Goal: Transaction & Acquisition: Purchase product/service

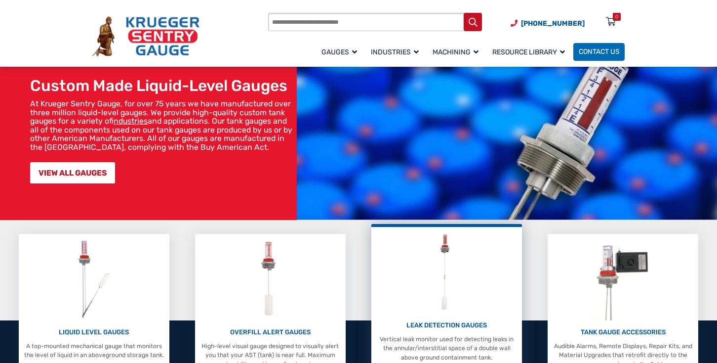
scroll to position [148, 0]
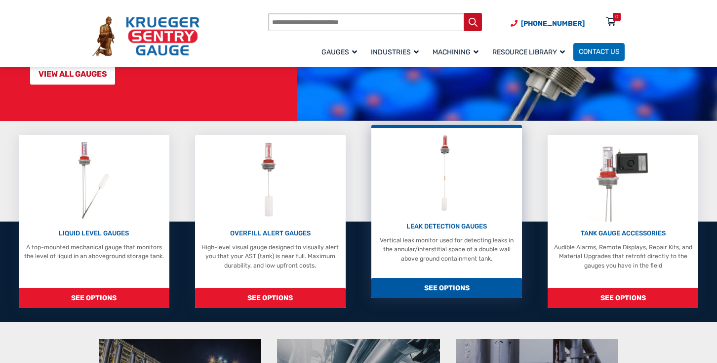
click at [482, 174] on div "LEAK DETECTION GAUGES Vertical leak monitor used for detecting leaks in the ann…" at bounding box center [447, 197] width 142 height 131
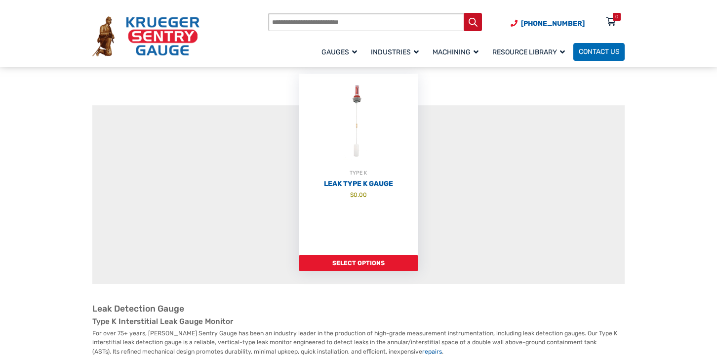
scroll to position [148, 0]
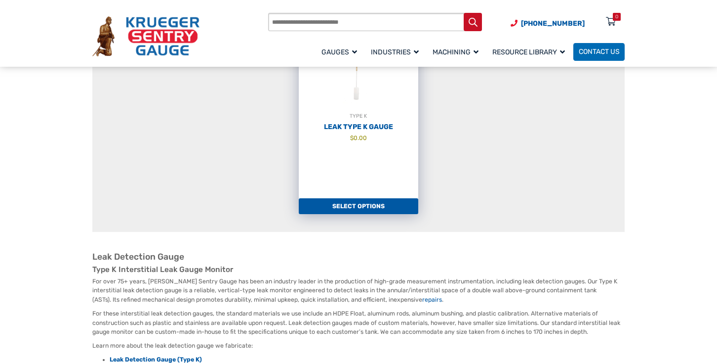
click at [355, 208] on link "Select options" at bounding box center [359, 206] width 120 height 16
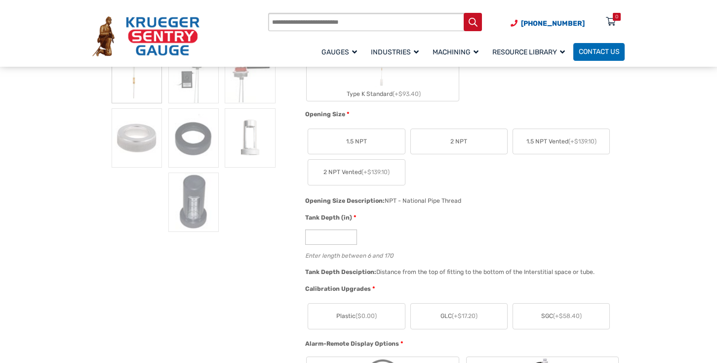
scroll to position [296, 0]
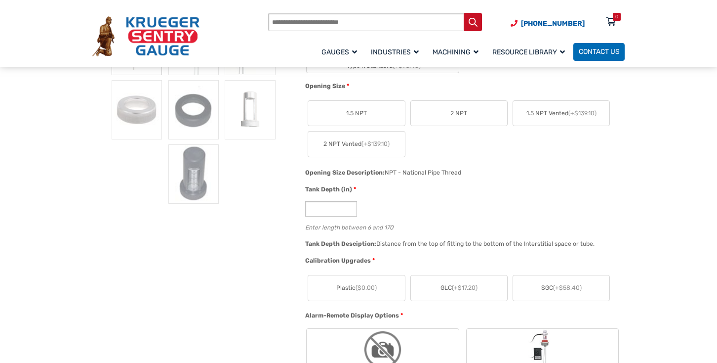
click at [368, 115] on label "1.5 NPT" at bounding box center [356, 113] width 96 height 25
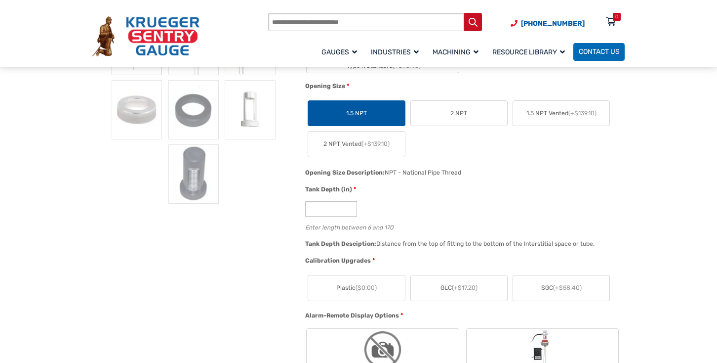
click at [446, 114] on label "2 NPT" at bounding box center [459, 113] width 96 height 25
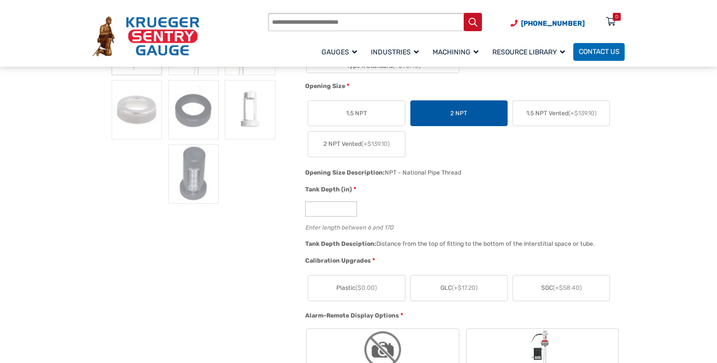
click at [486, 165] on div "Opening Size * 1.5 NPT 2 NPT 1.5 NPT Vented (+$139.10) 2 NPT Vented (+$139.10)" at bounding box center [463, 124] width 320 height 85
click at [317, 210] on input "*" at bounding box center [331, 208] width 52 height 15
type input "**"
click at [504, 174] on div "Opening Size Description: NPT - National Pipe Thread" at bounding box center [463, 176] width 320 height 18
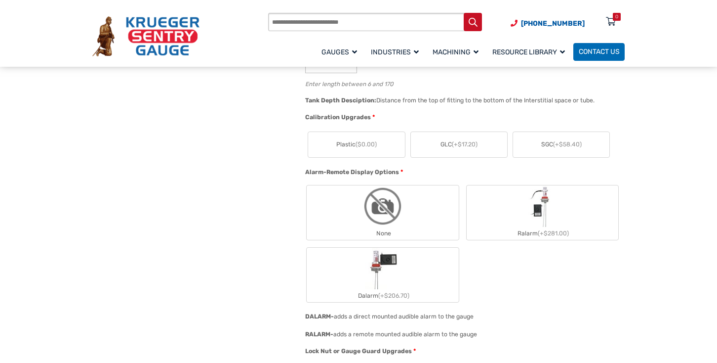
scroll to position [445, 0]
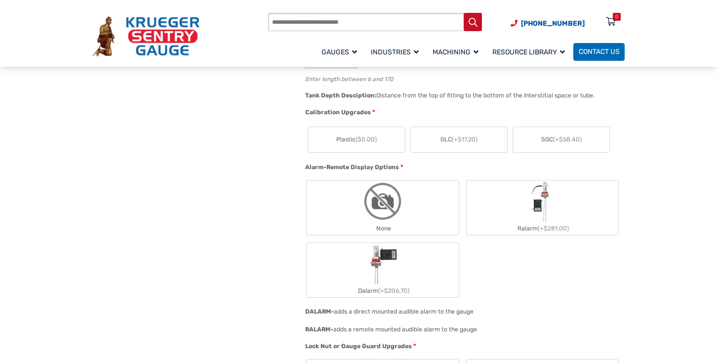
click at [362, 145] on label "Plastic ($0.00)" at bounding box center [356, 139] width 96 height 25
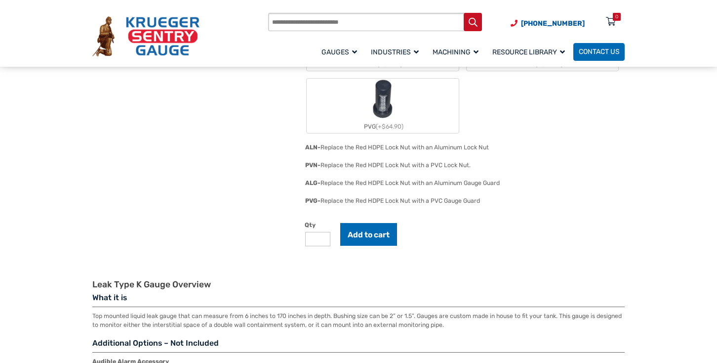
scroll to position [889, 0]
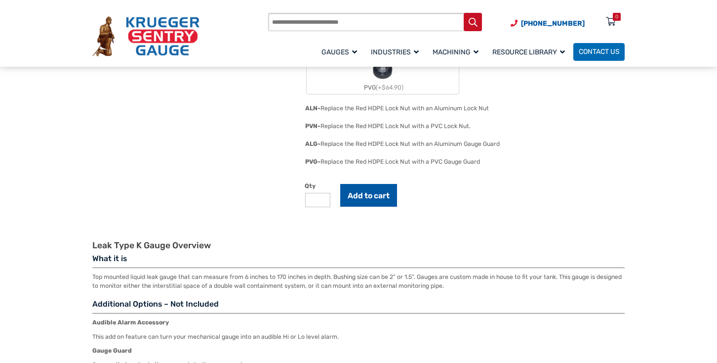
click at [384, 190] on button "Add to cart" at bounding box center [368, 195] width 57 height 23
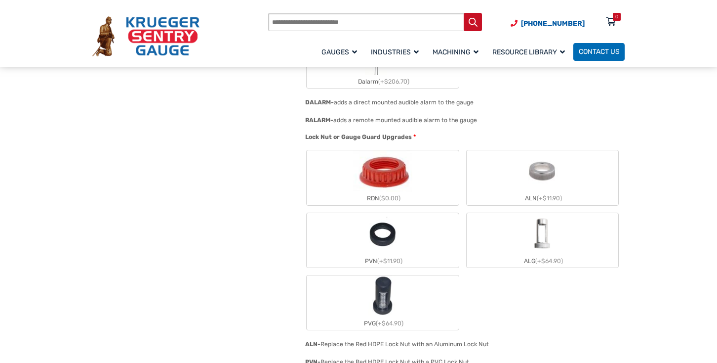
scroll to position [642, 0]
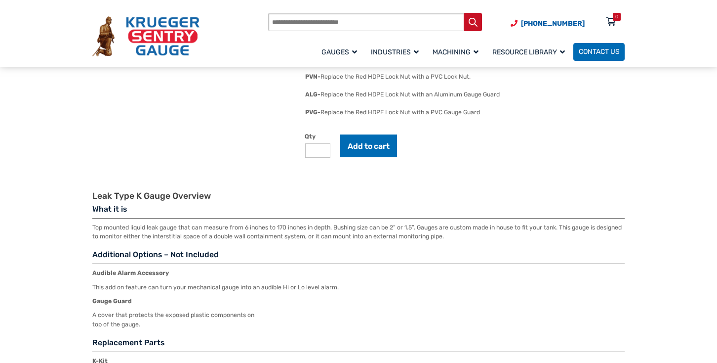
scroll to position [988, 0]
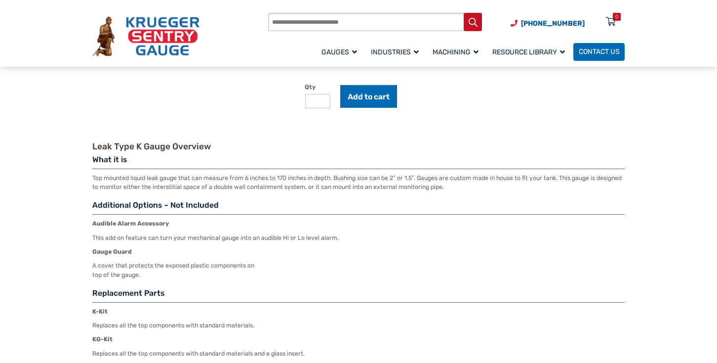
click at [319, 101] on input "*" at bounding box center [317, 101] width 25 height 14
type input "*"
click at [323, 96] on input "*" at bounding box center [317, 101] width 25 height 14
click at [362, 97] on button "Add to cart" at bounding box center [368, 96] width 57 height 23
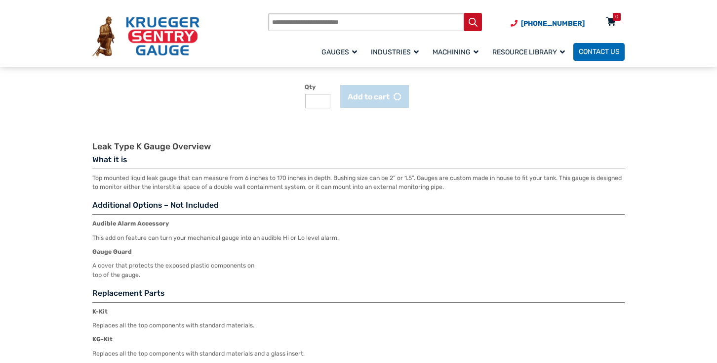
click at [614, 21] on icon at bounding box center [611, 22] width 10 height 16
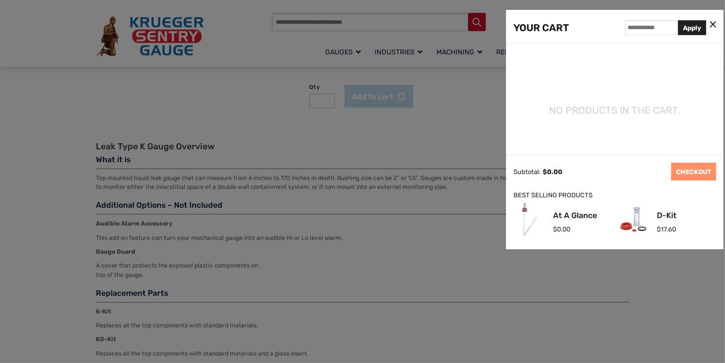
click at [714, 26] on icon at bounding box center [713, 25] width 6 height 10
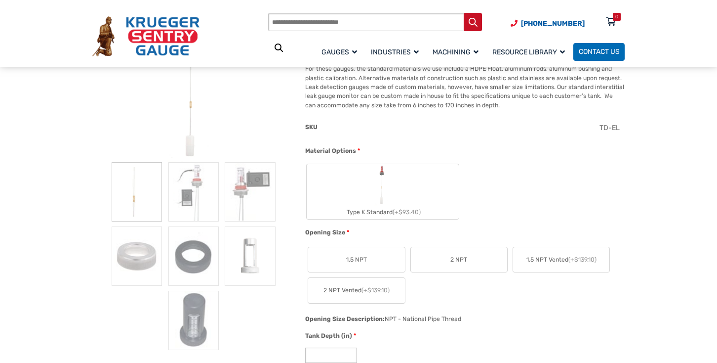
scroll to position [346, 0]
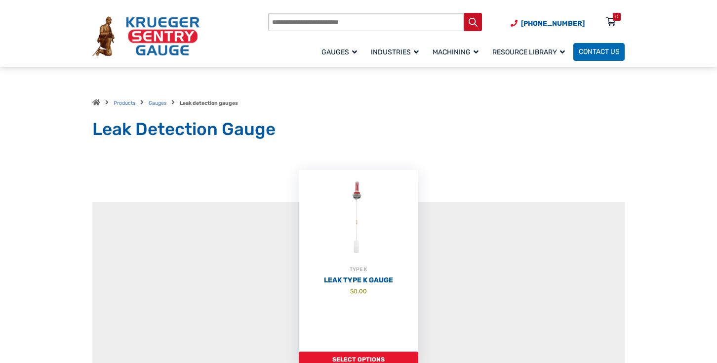
scroll to position [148, 0]
